Goal: Find specific page/section: Find specific page/section

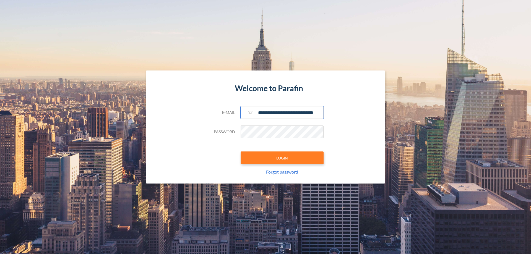
type input "**********"
click at [282, 158] on button "LOGIN" at bounding box center [282, 158] width 83 height 13
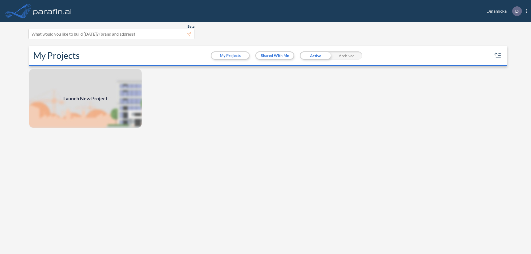
scroll to position [1, 0]
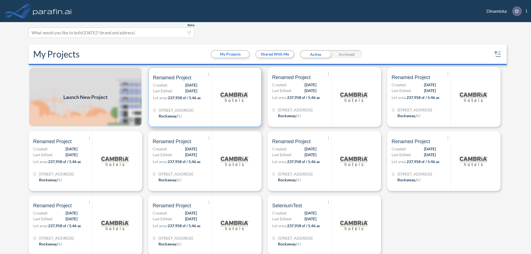
click at [204, 97] on p "Lot area: 237,958 sf / 5.46 ac" at bounding box center [182, 99] width 59 height 8
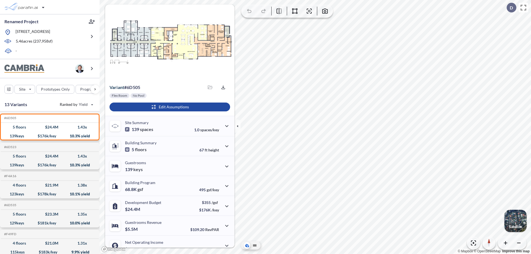
scroll to position [28, 0]
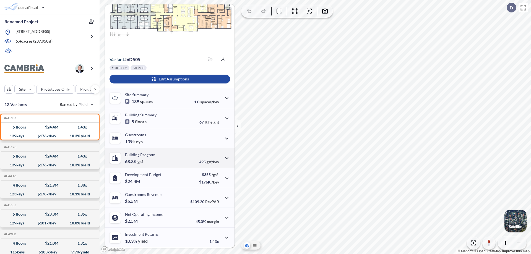
click at [169, 158] on div "Building Program 68.8K gsf 495 gsf/key" at bounding box center [169, 158] width 129 height 20
